Goal: Communication & Community: Share content

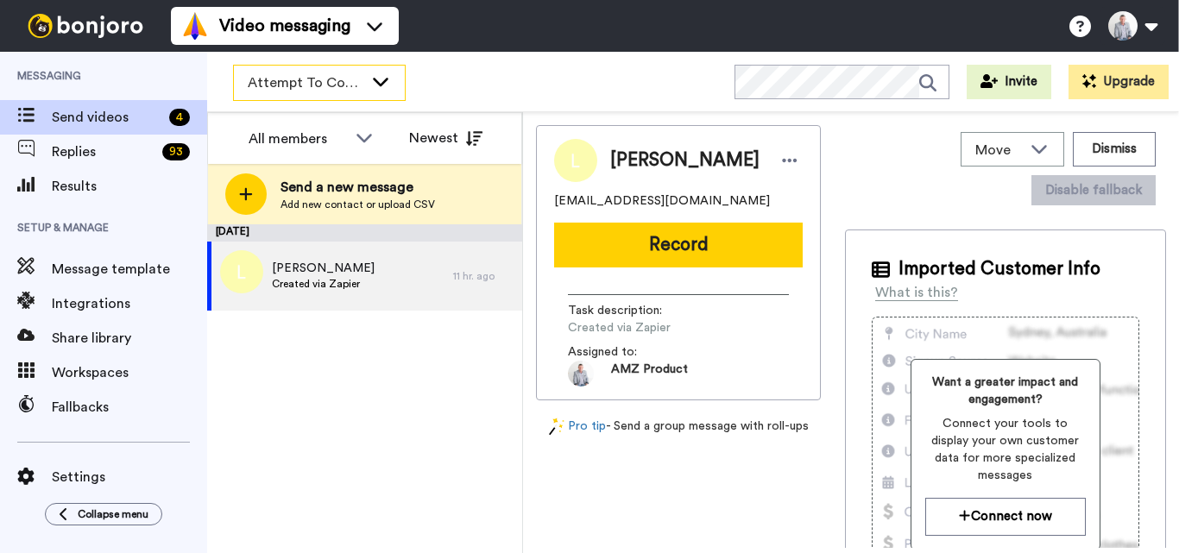
click at [369, 85] on div "Attempt To Contact 3" at bounding box center [319, 83] width 171 height 35
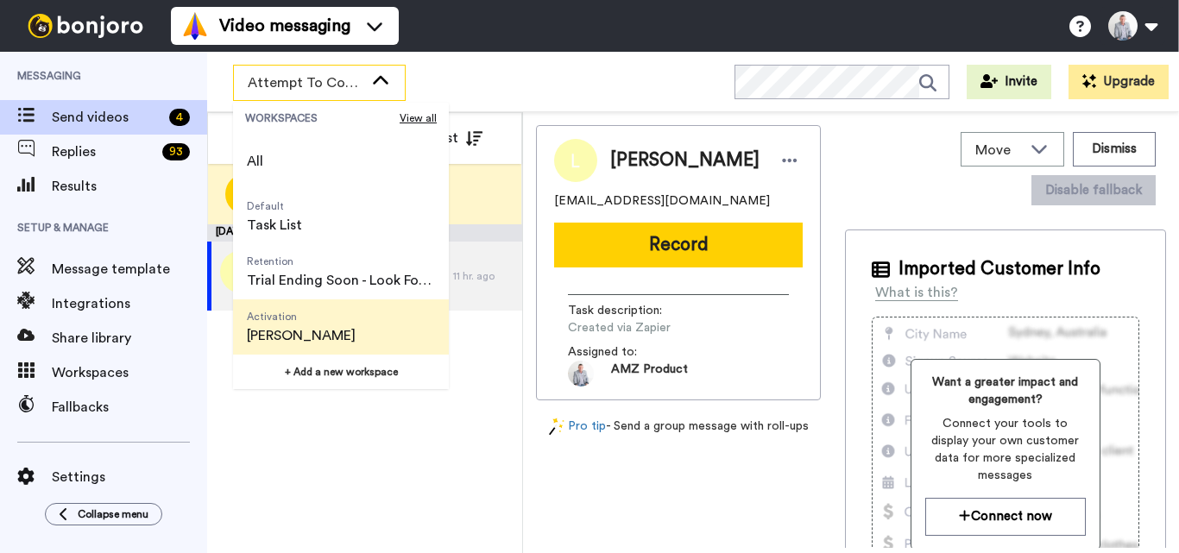
click at [343, 330] on span "[PERSON_NAME]" at bounding box center [301, 335] width 109 height 21
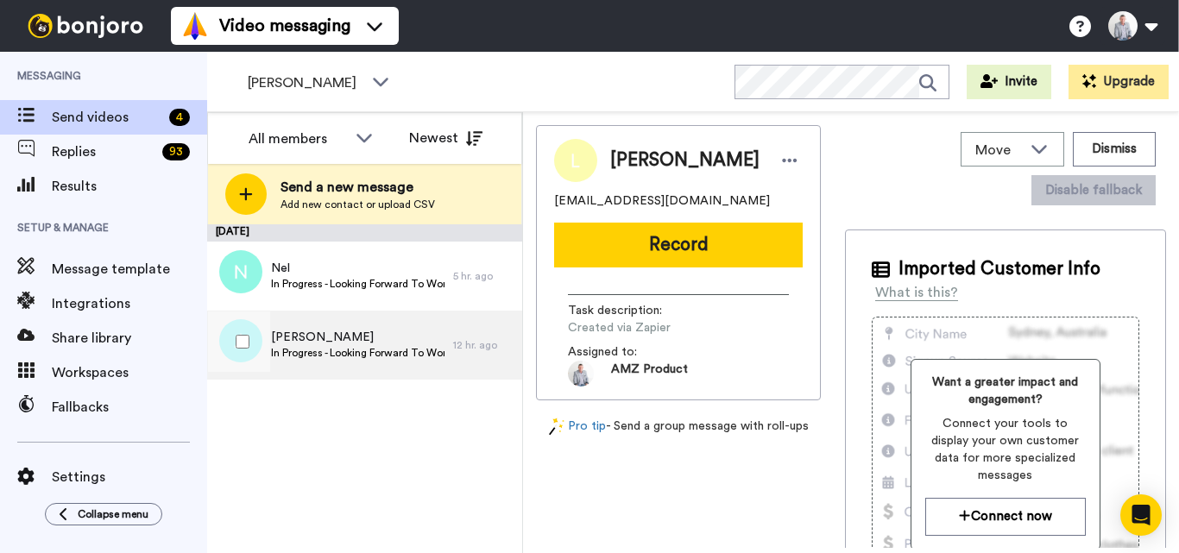
click at [411, 356] on span "In Progress - Looking Forward To Working With You!" at bounding box center [357, 353] width 173 height 14
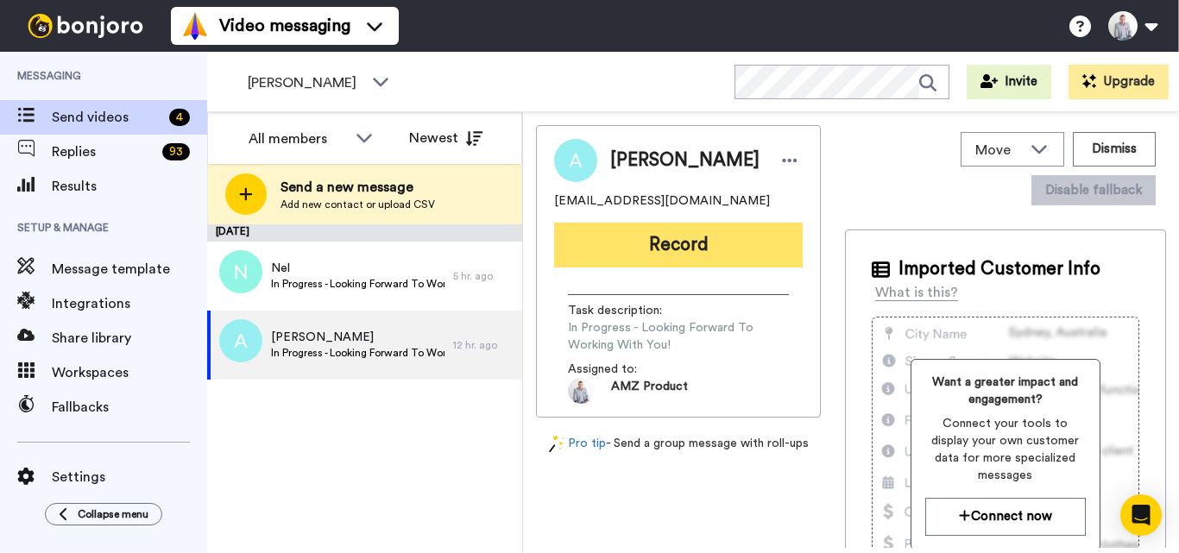
click at [714, 245] on button "Record" at bounding box center [678, 245] width 249 height 45
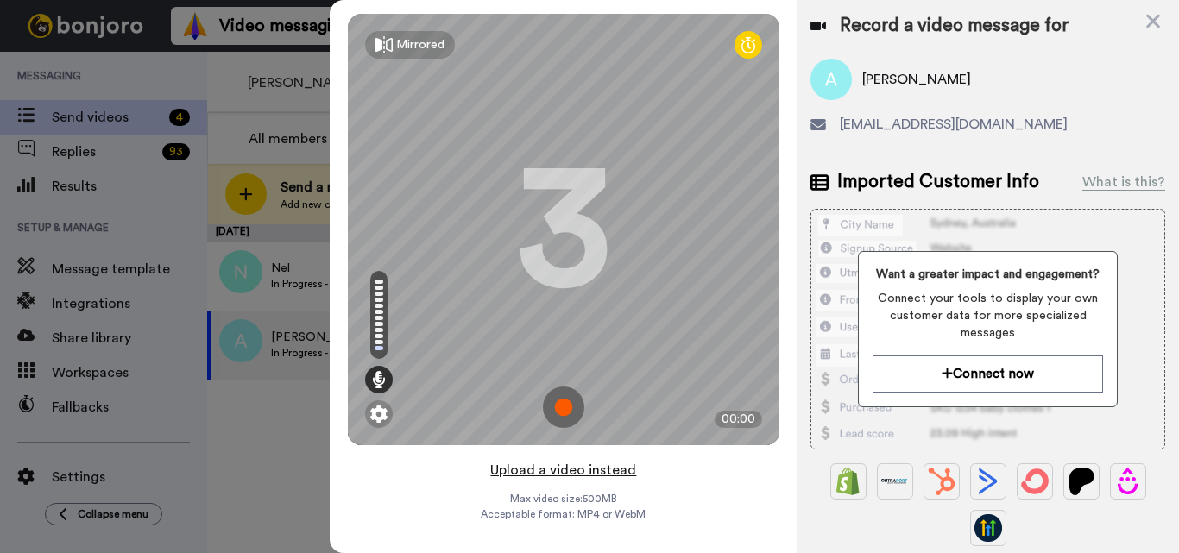
click at [561, 472] on button "Upload a video instead" at bounding box center [563, 470] width 156 height 22
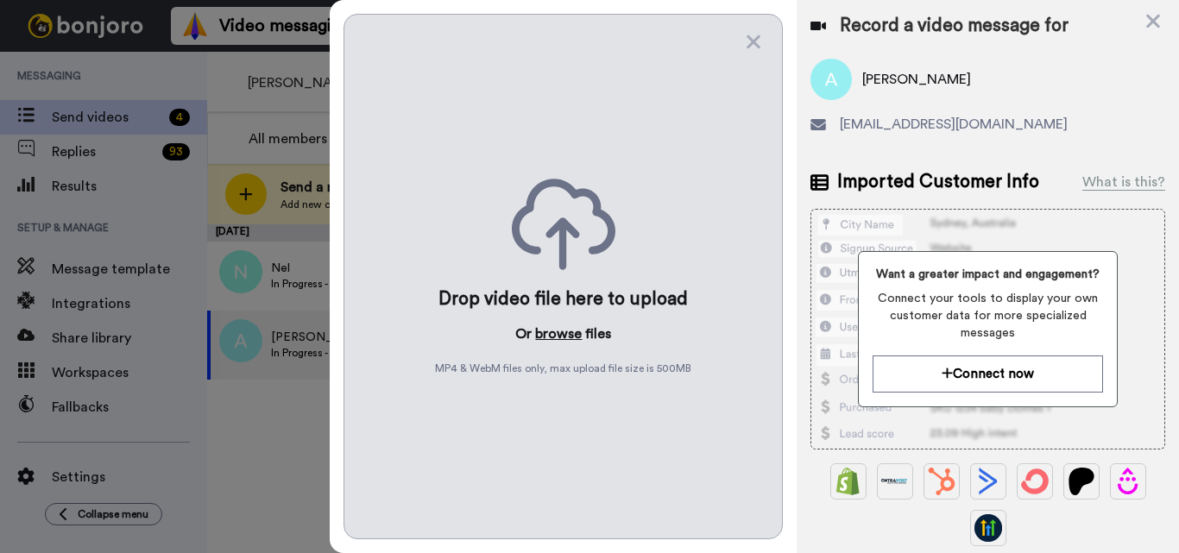
click at [542, 337] on button "browse" at bounding box center [558, 334] width 47 height 21
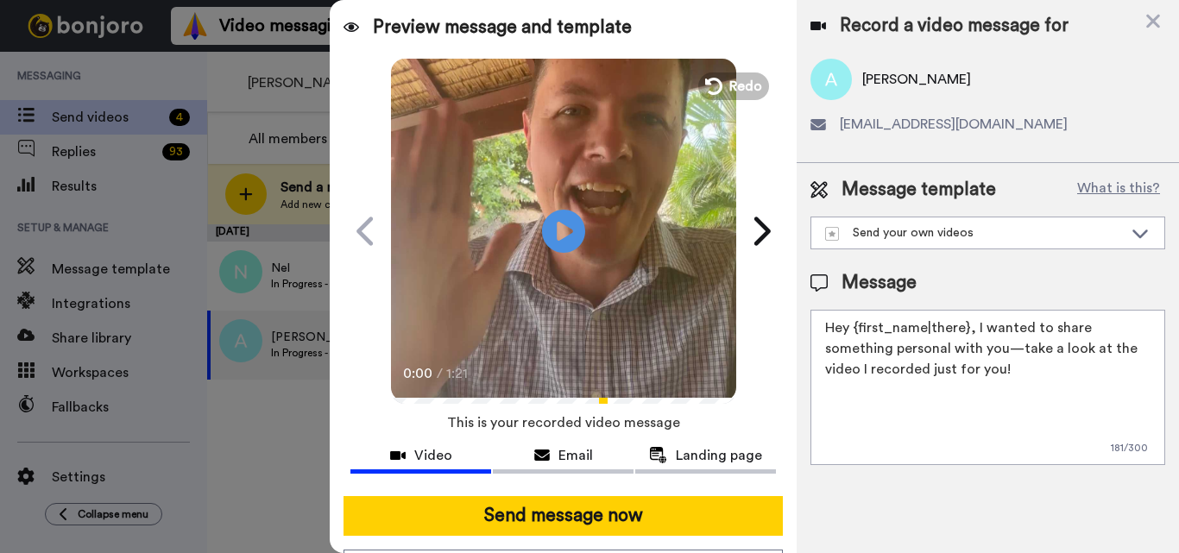
click at [963, 326] on textarea "Hey {first_name|there}, I wanted to share something personal with you—take a lo…" at bounding box center [987, 387] width 355 height 155
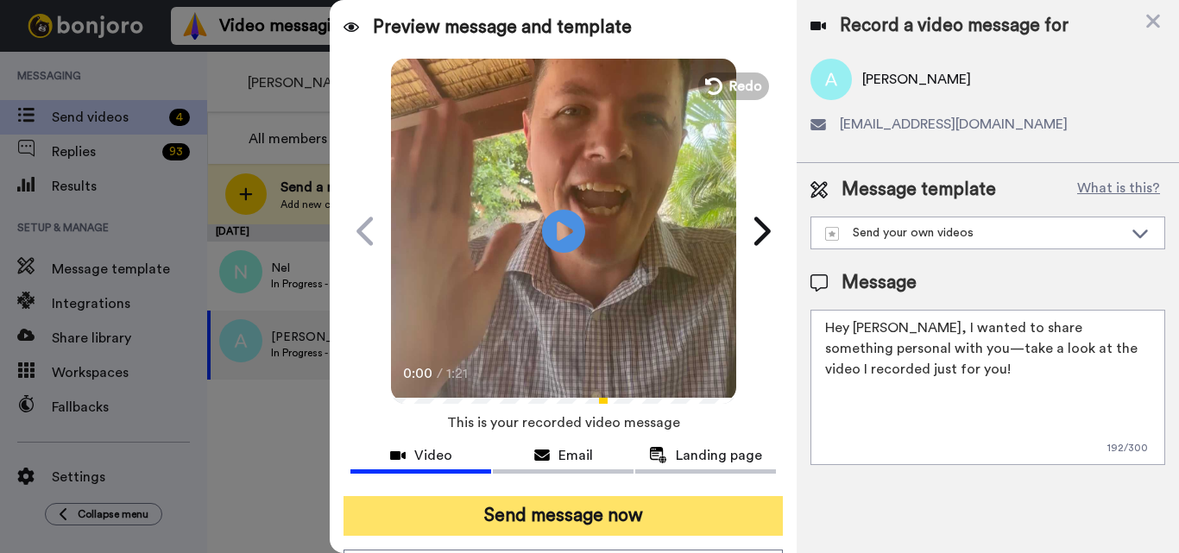
type textarea "Hey Adriana, I wanted to share something personal with you—take a look at the v…"
click at [635, 521] on button "Send message now" at bounding box center [562, 516] width 439 height 40
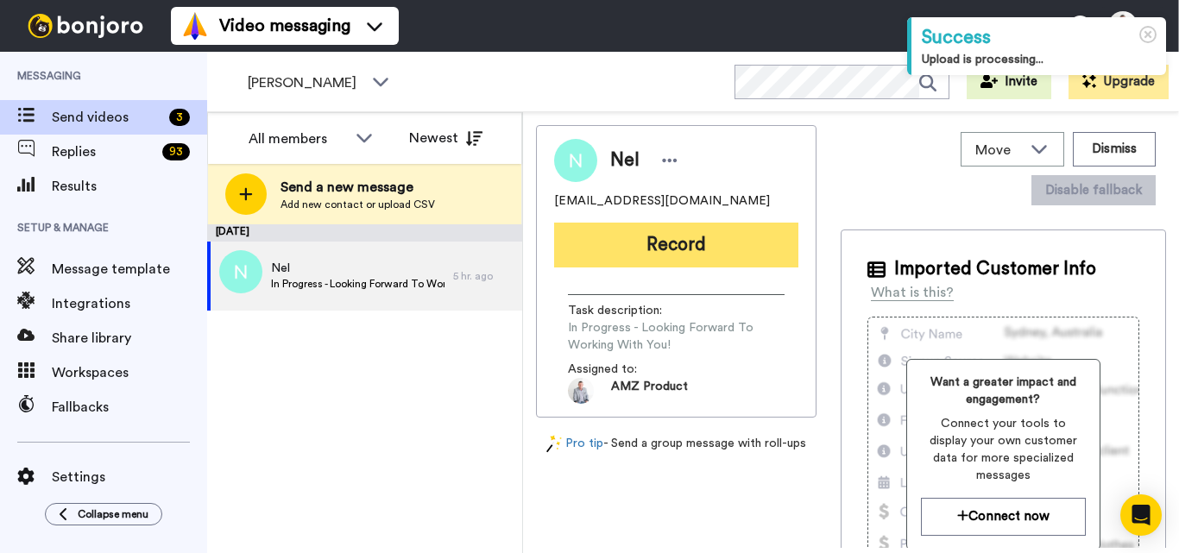
click at [642, 249] on button "Record" at bounding box center [676, 245] width 244 height 45
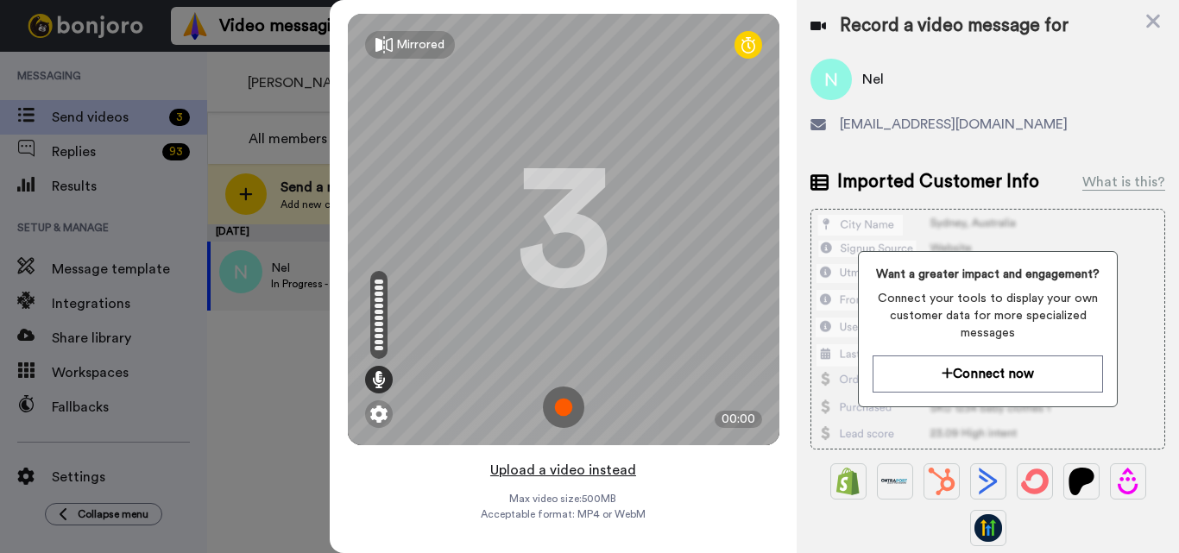
click at [577, 474] on button "Upload a video instead" at bounding box center [563, 470] width 156 height 22
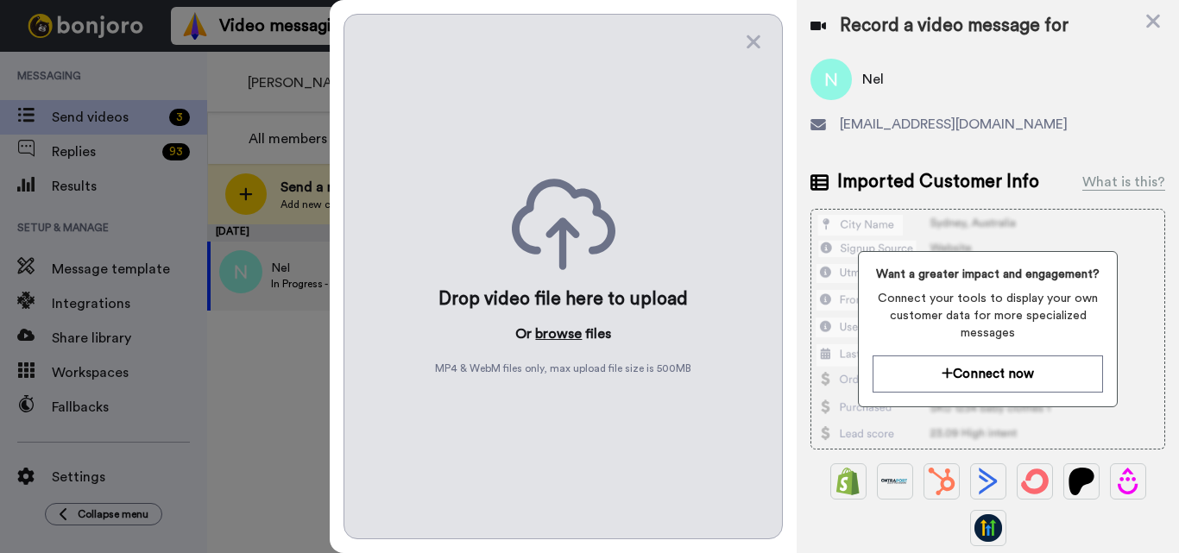
click at [553, 326] on button "browse" at bounding box center [558, 334] width 47 height 21
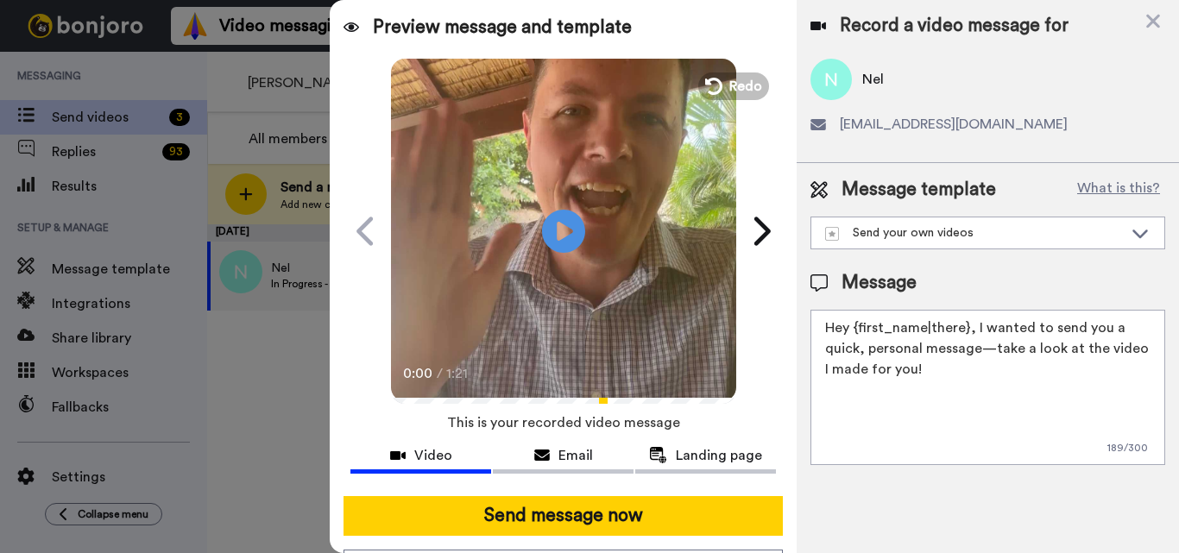
drag, startPoint x: 966, startPoint y: 326, endPoint x: 853, endPoint y: 333, distance: 113.2
click at [853, 333] on textarea "Hey {first_name|there}, I wanted to send you a quick, personal message—take a l…" at bounding box center [987, 387] width 355 height 155
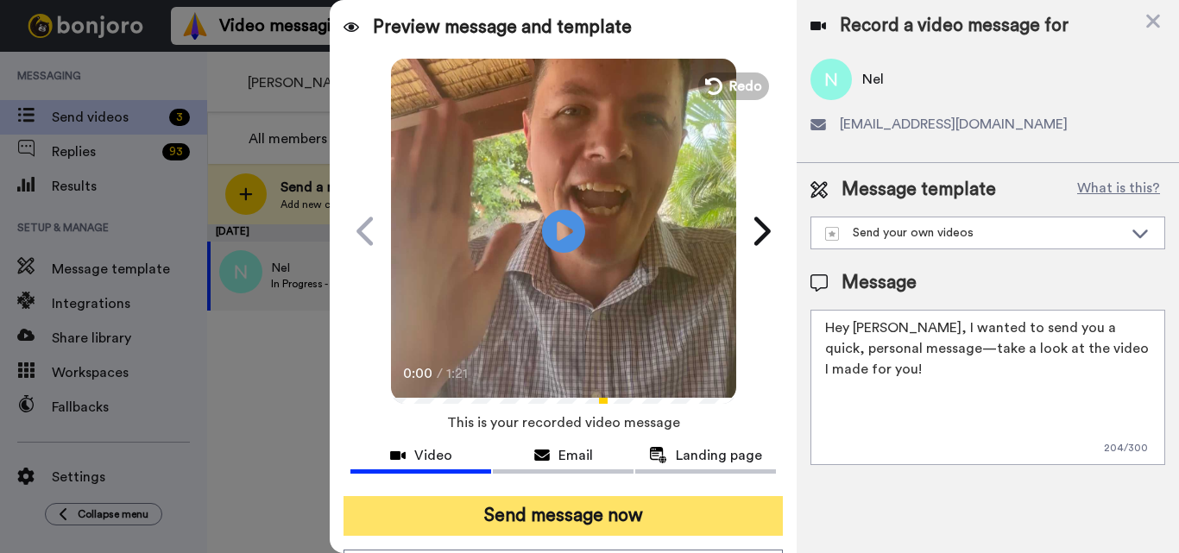
type textarea "Hey Nel, I wanted to send you a quick, personal message—take a look at the vide…"
click at [692, 523] on button "Send message now" at bounding box center [562, 516] width 439 height 40
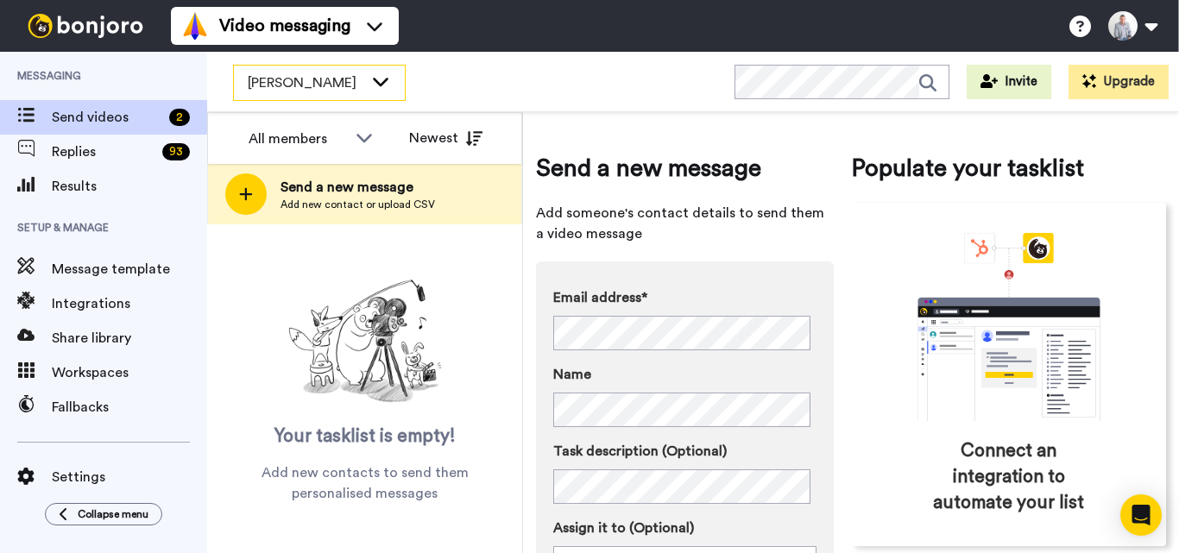
click at [381, 77] on icon at bounding box center [380, 80] width 21 height 17
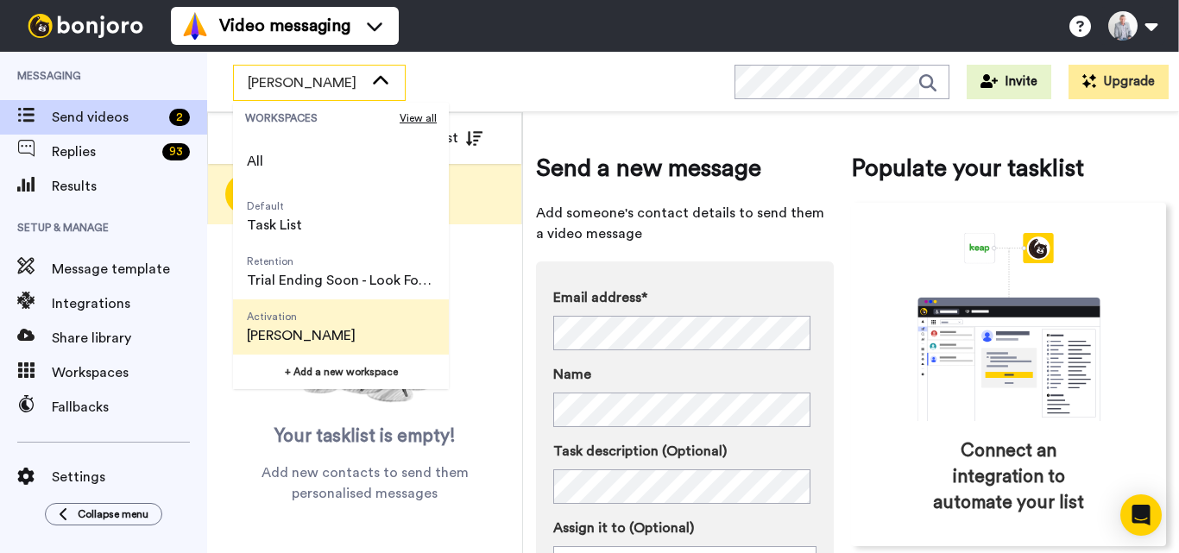
scroll to position [110, 0]
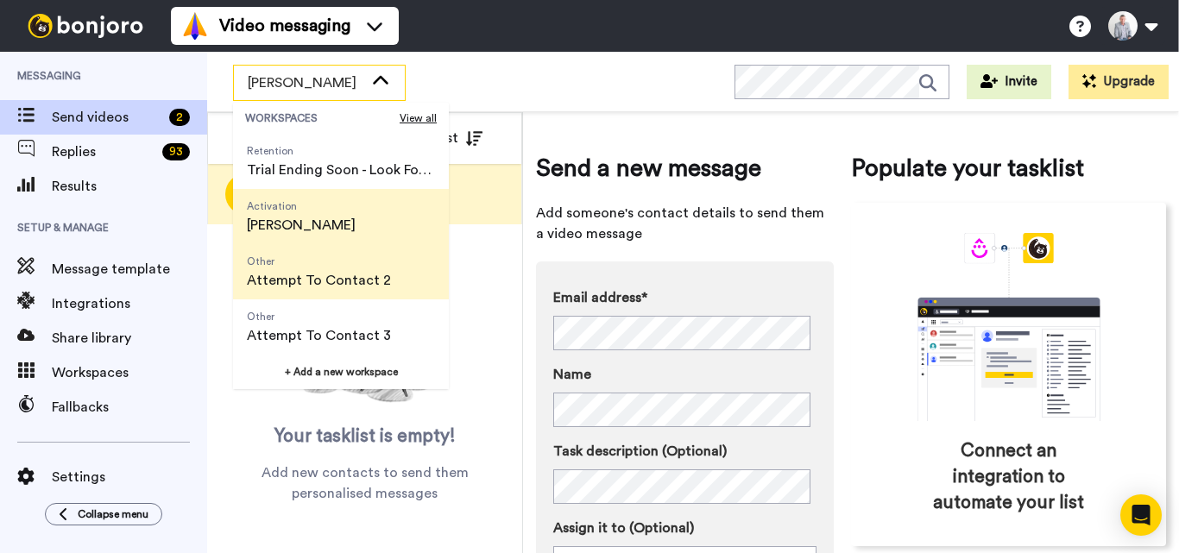
click at [341, 271] on span "Attempt To Contact 2" at bounding box center [319, 280] width 144 height 21
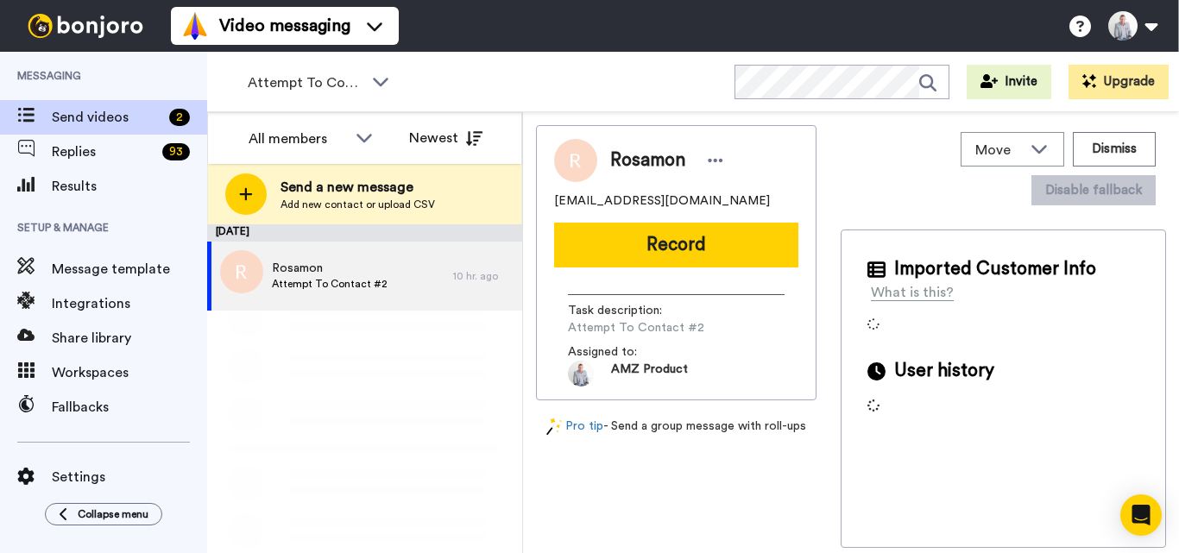
click at [336, 274] on span "Rosamon" at bounding box center [330, 268] width 116 height 17
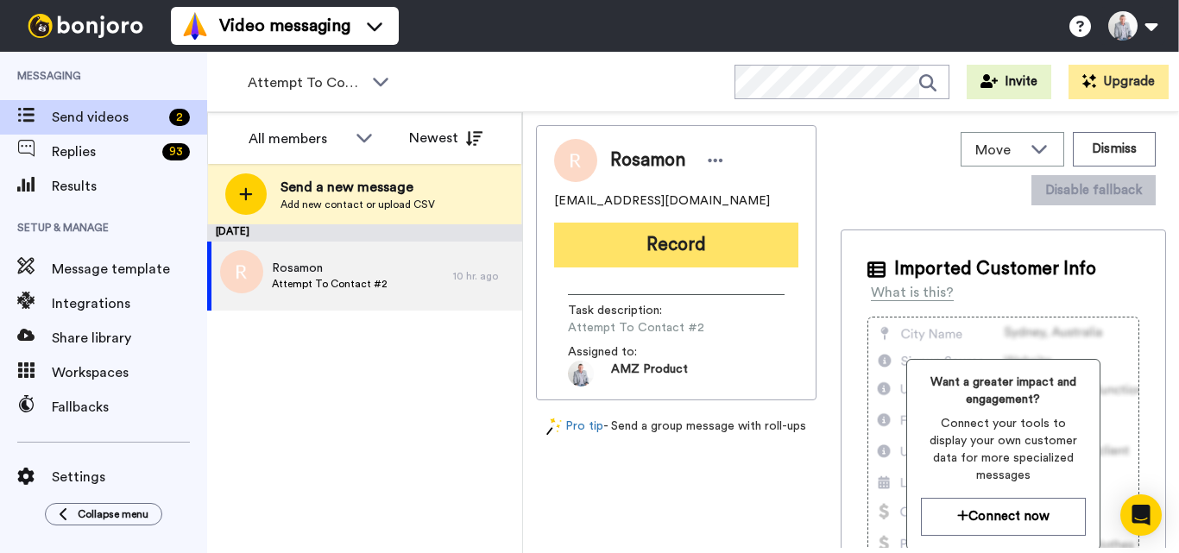
click at [653, 249] on button "Record" at bounding box center [676, 245] width 244 height 45
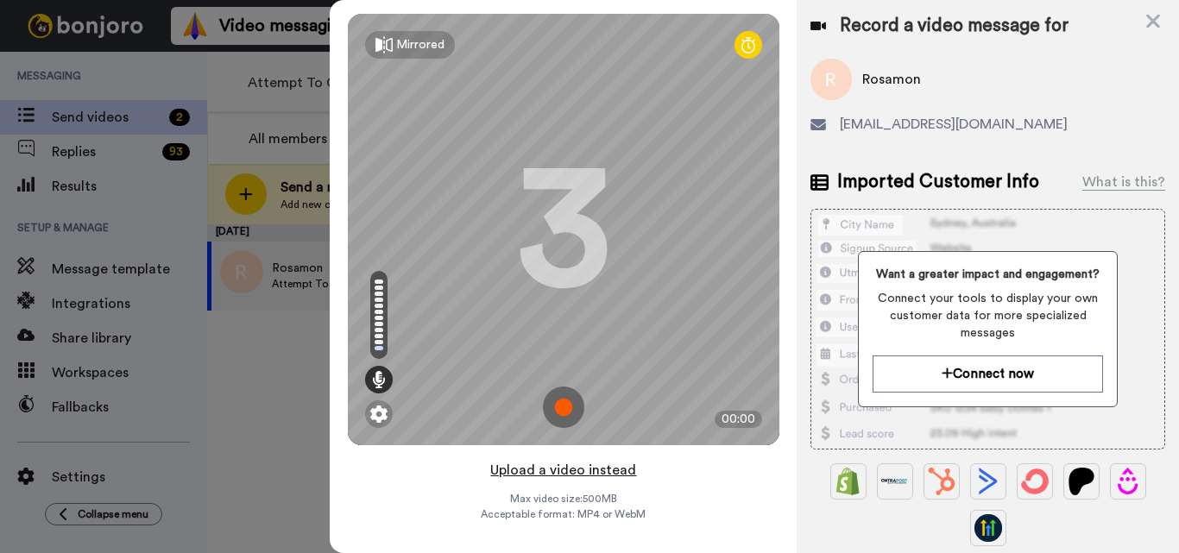
click at [557, 465] on button "Upload a video instead" at bounding box center [563, 470] width 156 height 22
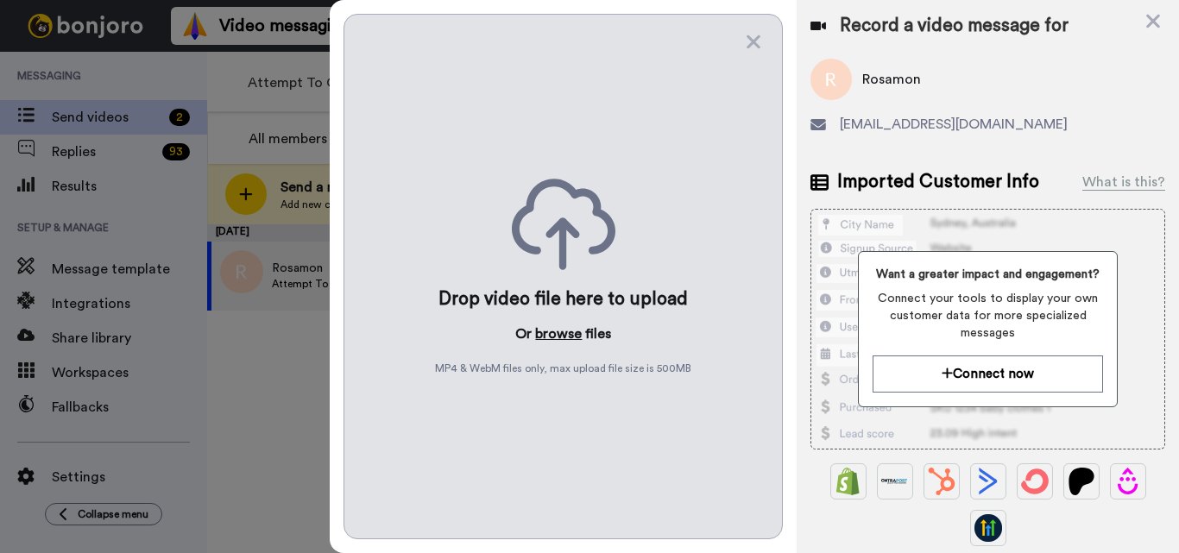
click at [555, 336] on button "browse" at bounding box center [558, 334] width 47 height 21
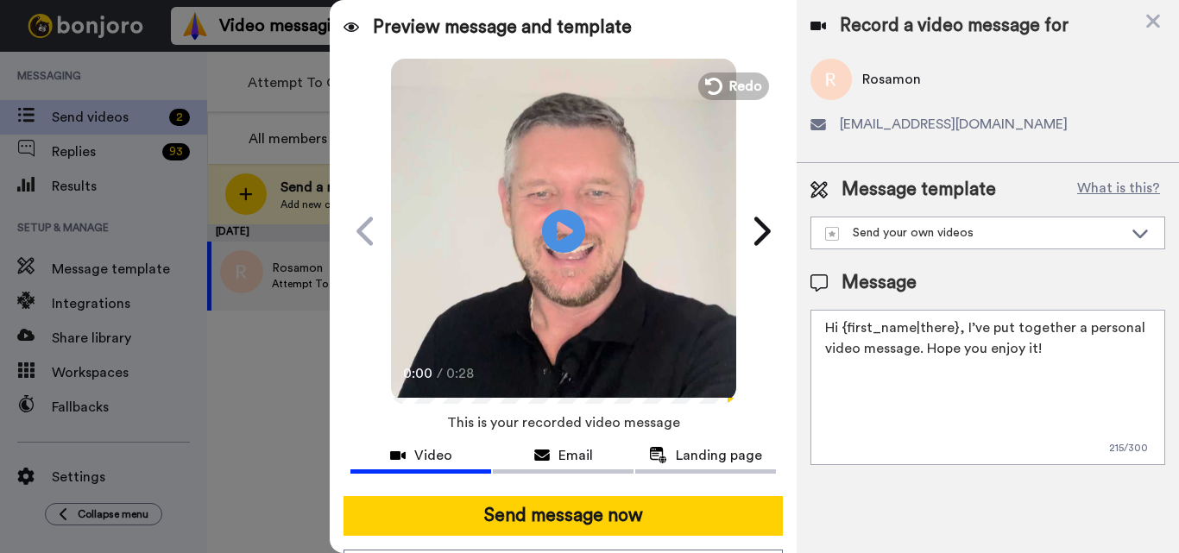
click at [847, 352] on textarea "Hi {first_name|there}, I’ve put together a personal video message. Hope you enj…" at bounding box center [987, 387] width 355 height 155
paste textarea "Feel free to share some times you’re available, or you can also pick from my ca…"
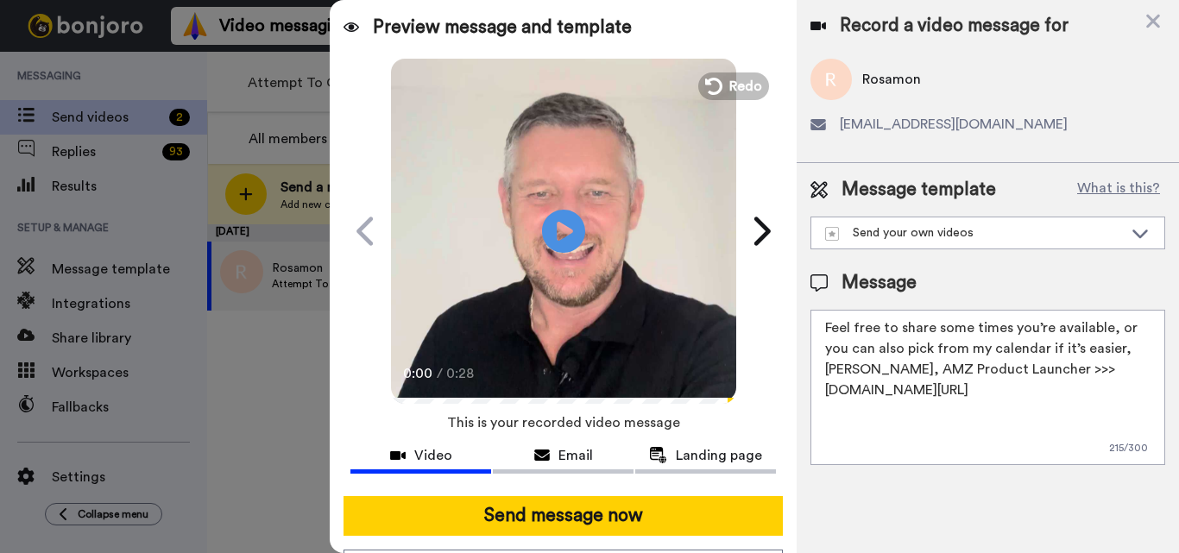
click at [908, 414] on textarea "Hi {first_name|there}, I’ve put together a personal video message. Hope you enj…" at bounding box center [987, 387] width 355 height 155
paste textarea
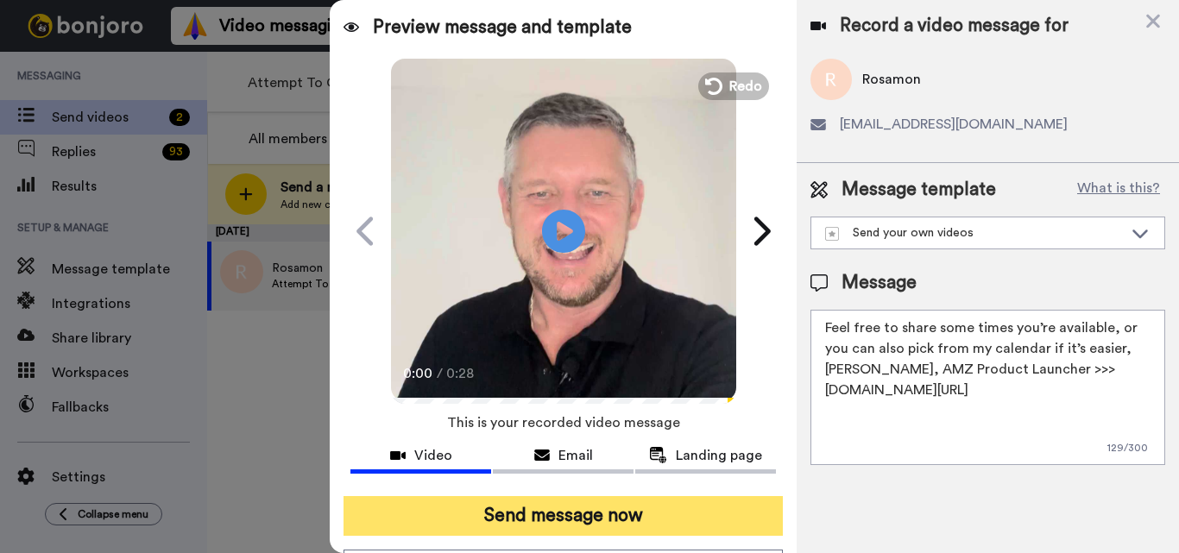
type textarea "Feel free to share some times you’re available, or you can also pick from my ca…"
click at [673, 516] on button "Send message now" at bounding box center [562, 516] width 439 height 40
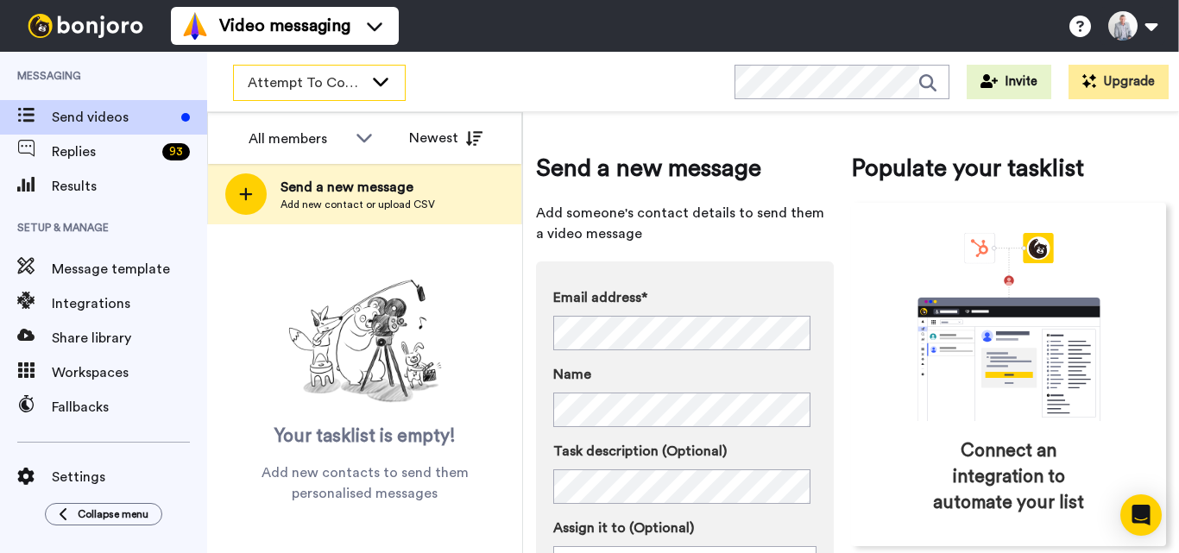
click at [354, 80] on span "Attempt To Contact 2" at bounding box center [306, 82] width 116 height 21
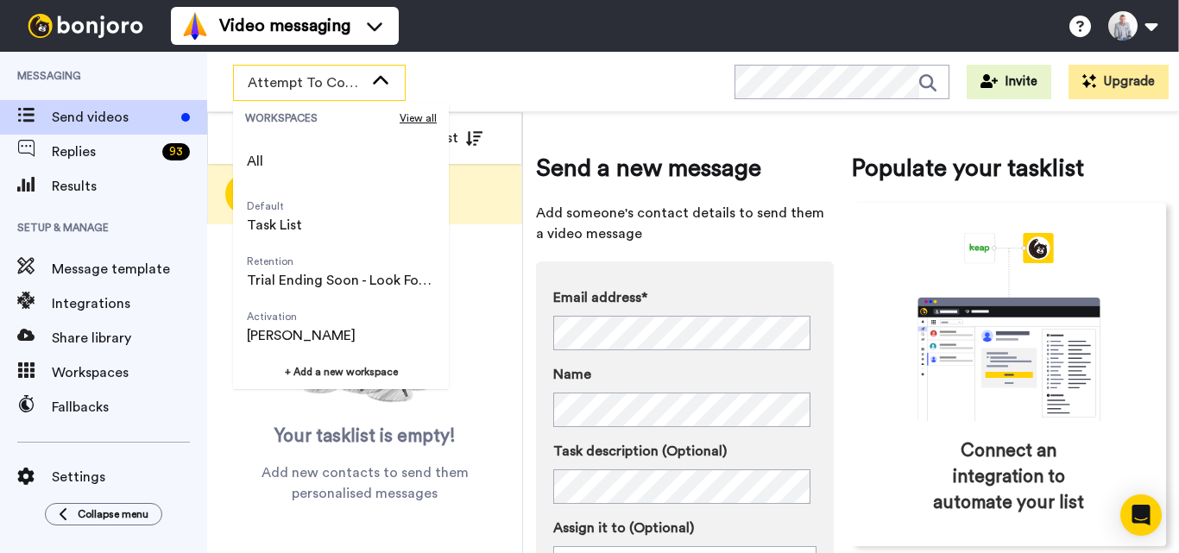
scroll to position [110, 0]
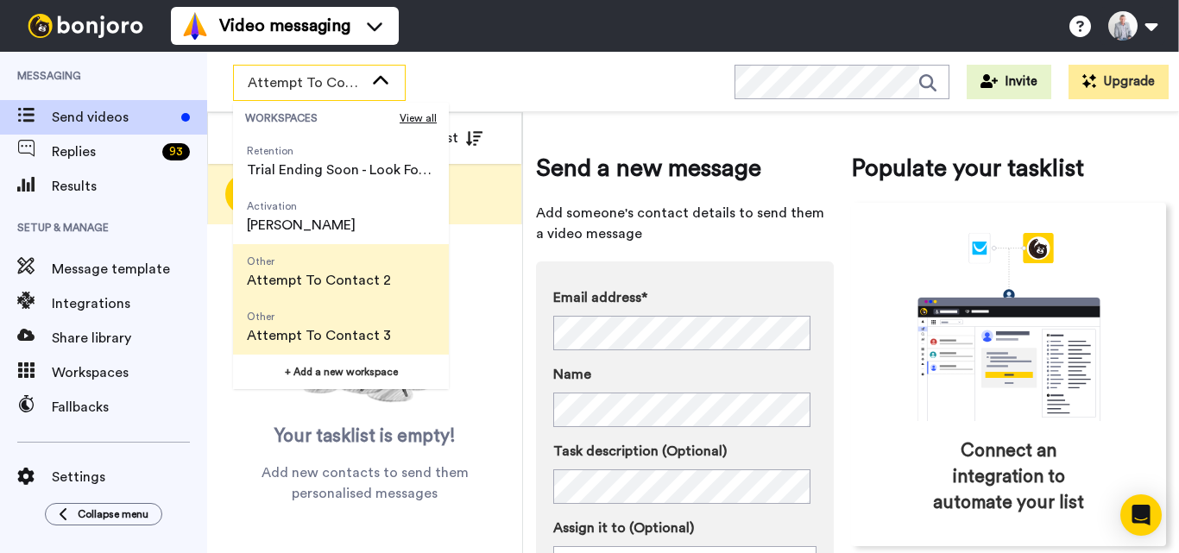
click at [358, 333] on span "Attempt To Contact 3" at bounding box center [319, 335] width 144 height 21
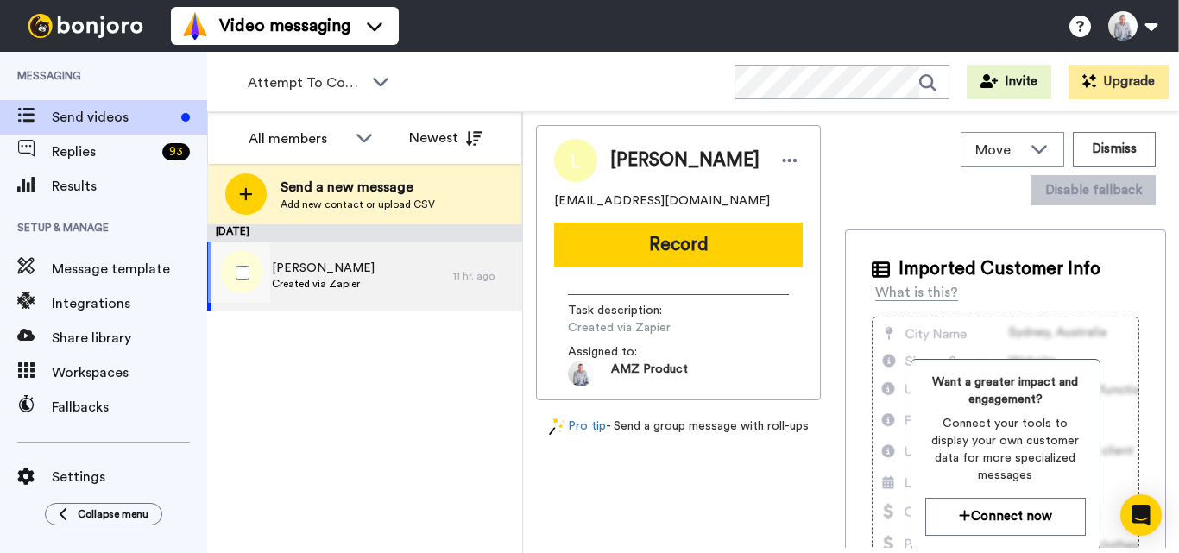
click at [375, 269] on div "Lorraine Created via Zapier" at bounding box center [330, 276] width 246 height 69
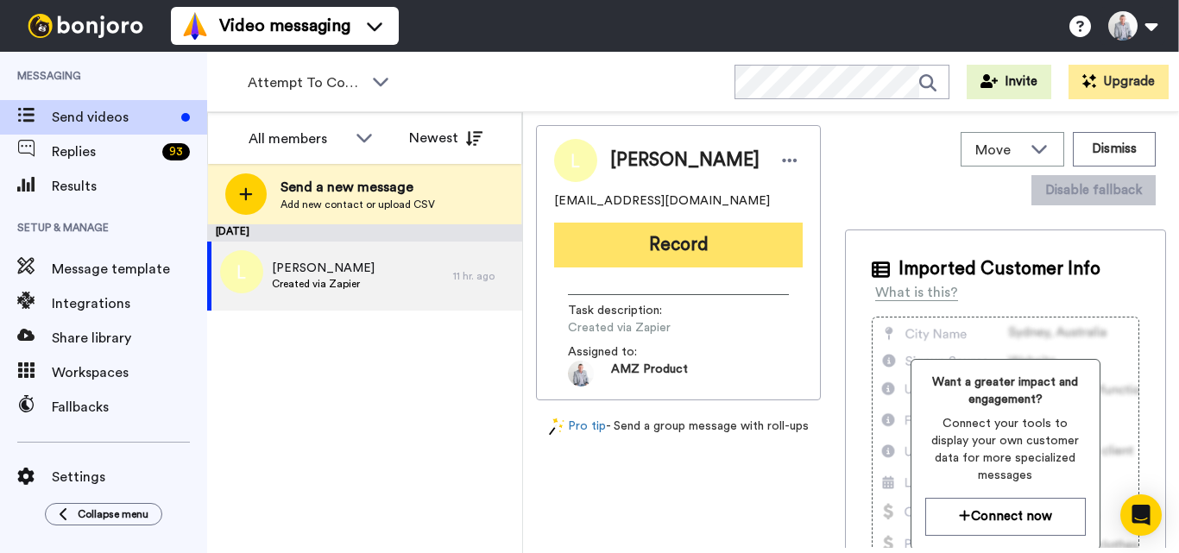
click at [725, 248] on button "Record" at bounding box center [678, 245] width 249 height 45
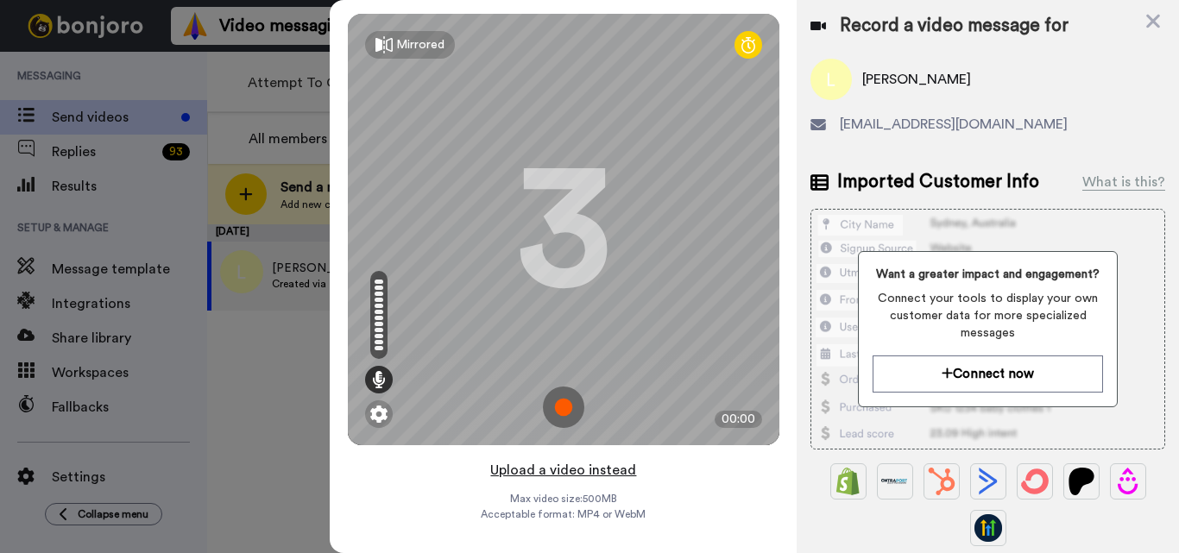
click at [575, 469] on button "Upload a video instead" at bounding box center [563, 470] width 156 height 22
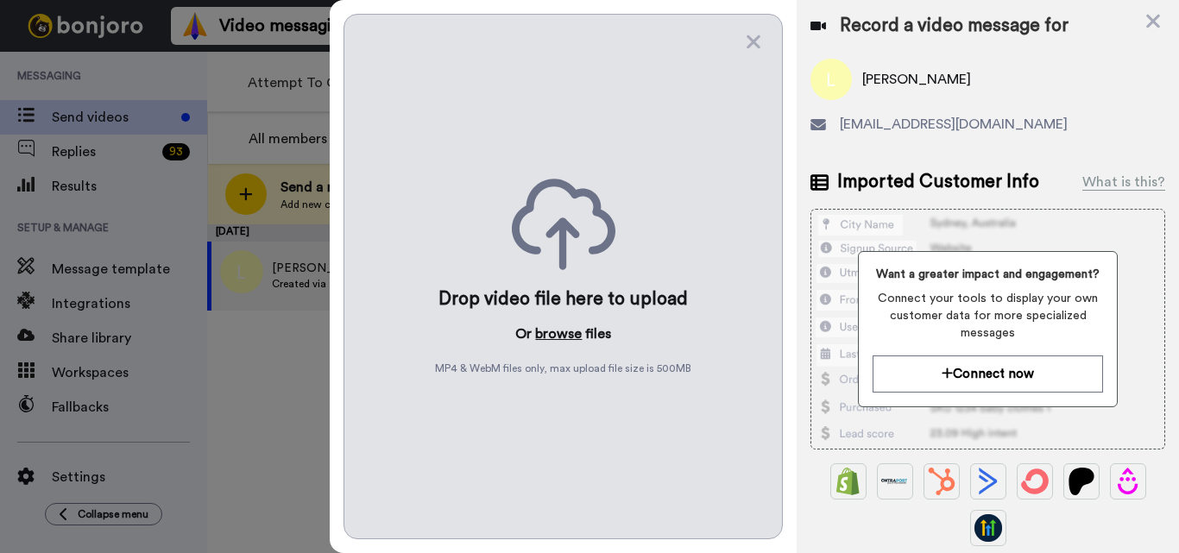
click at [554, 324] on button "browse" at bounding box center [558, 334] width 47 height 21
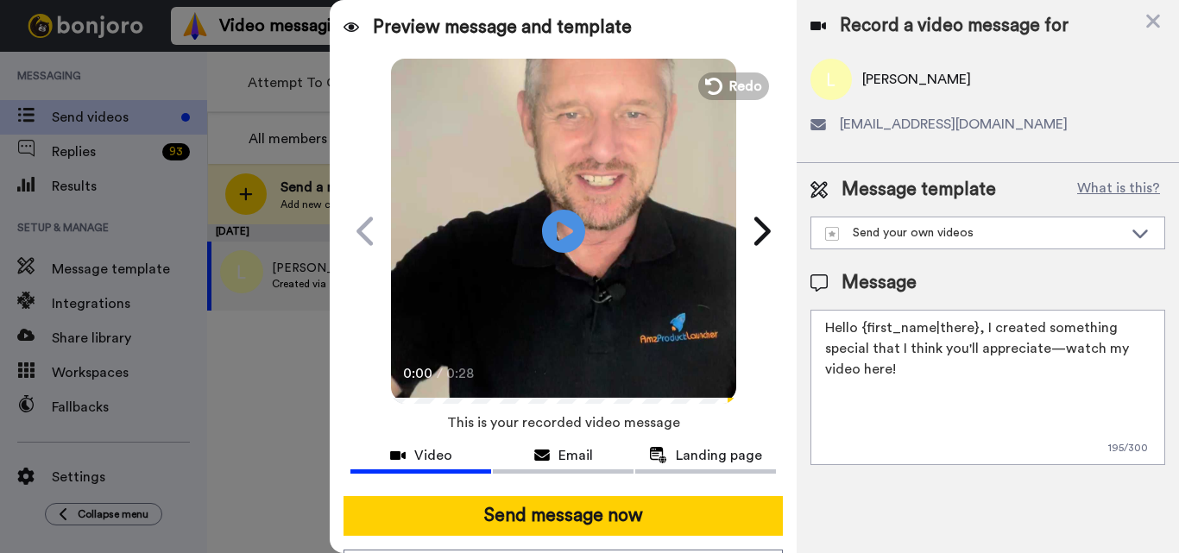
click at [884, 381] on textarea "Hello {first_name|there}, I created something special that I think you'll appre…" at bounding box center [987, 387] width 355 height 155
paste textarea "Feel free to share some times you’re available, or you can also pick from my ca…"
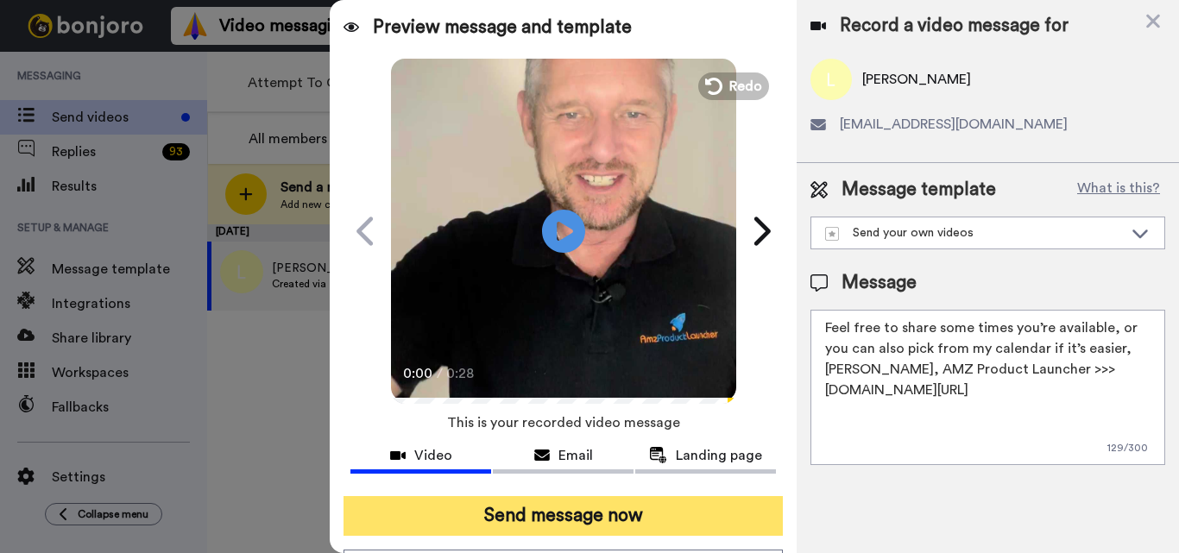
type textarea "Feel free to share some times you’re available, or you can also pick from my ca…"
click at [670, 511] on button "Send message now" at bounding box center [562, 516] width 439 height 40
